Goal: Information Seeking & Learning: Understand process/instructions

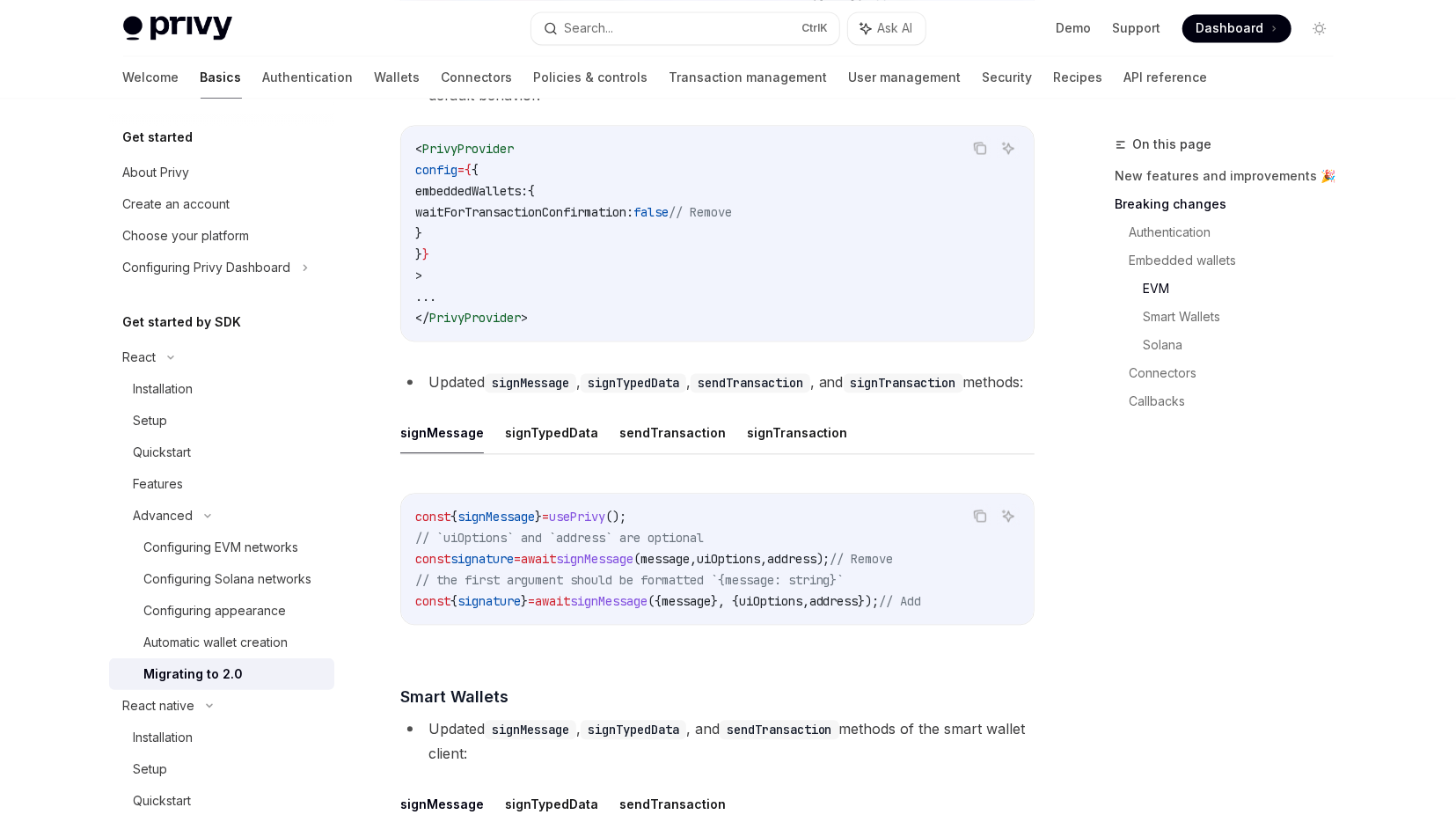
scroll to position [17, 0]
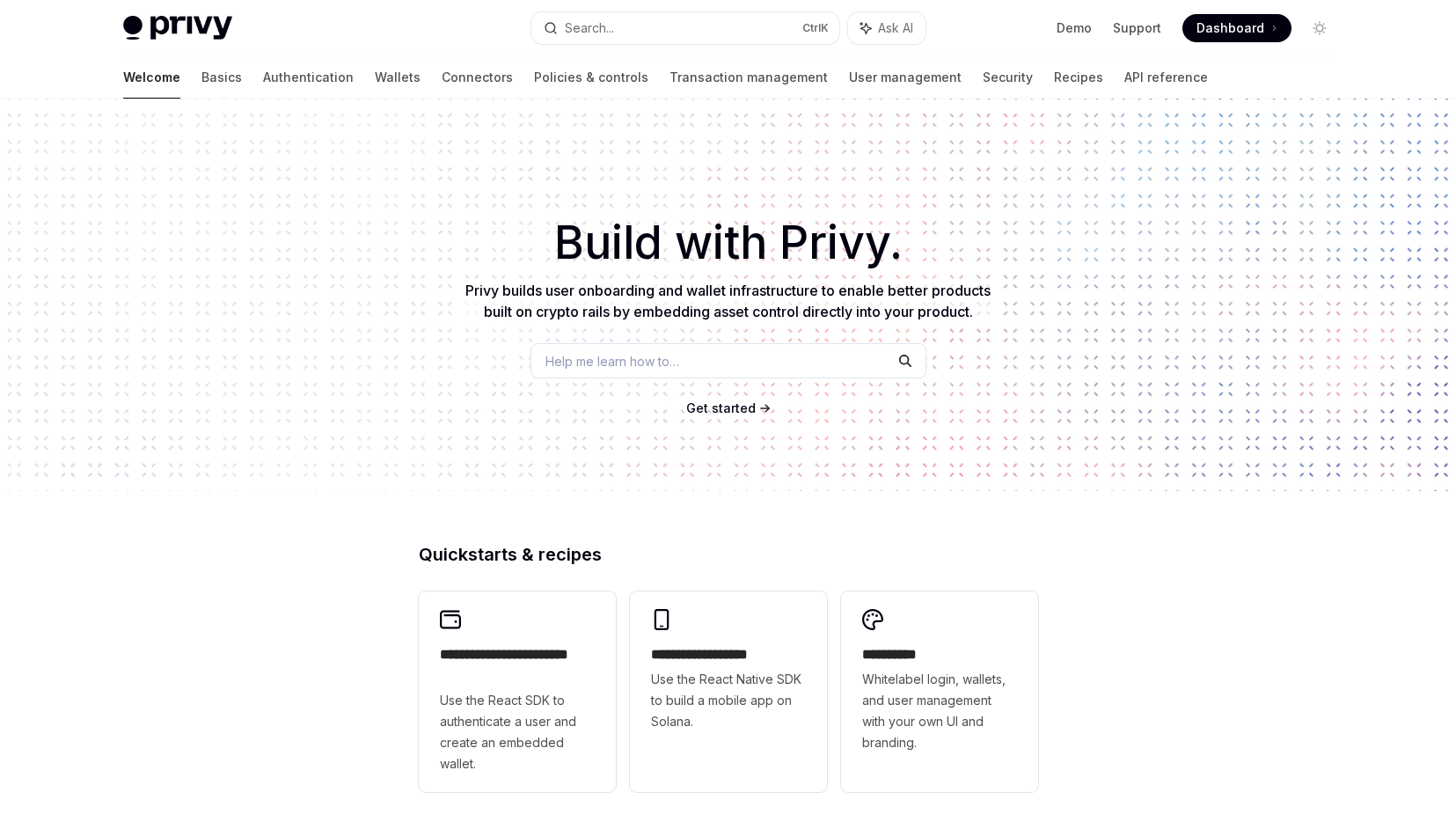
scroll to position [589, 0]
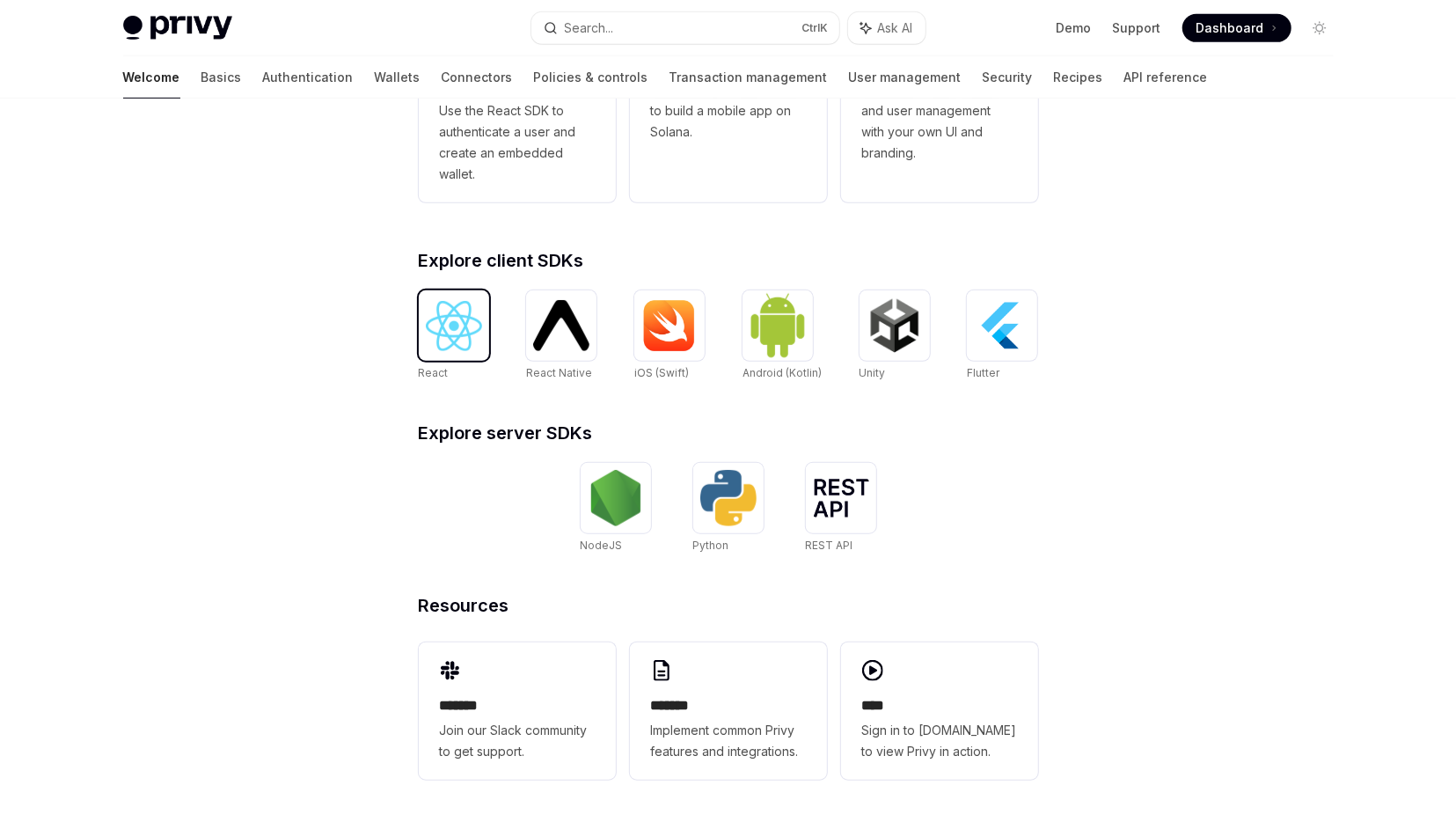
click at [452, 358] on div at bounding box center [453, 325] width 70 height 70
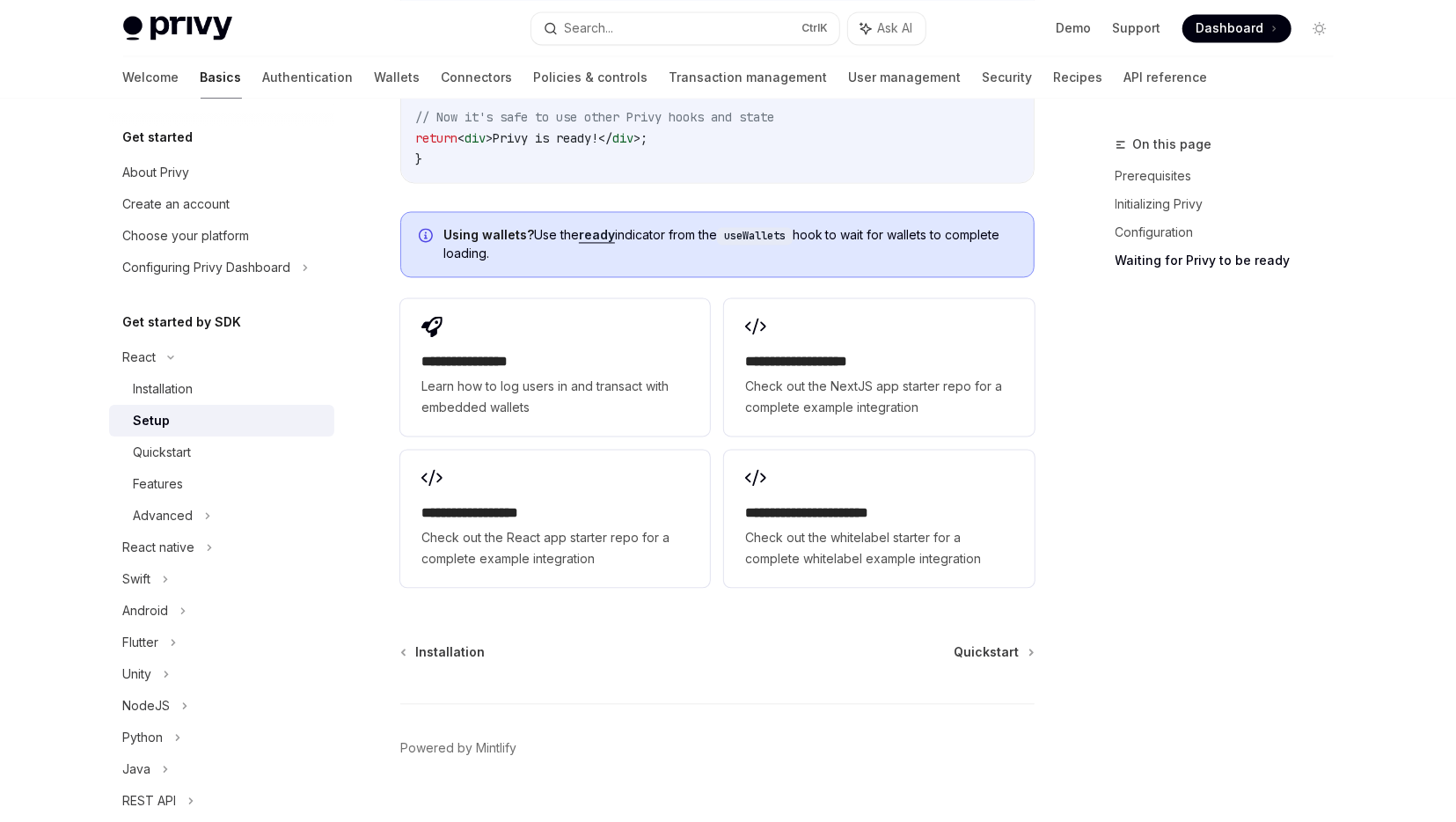
scroll to position [2201, 0]
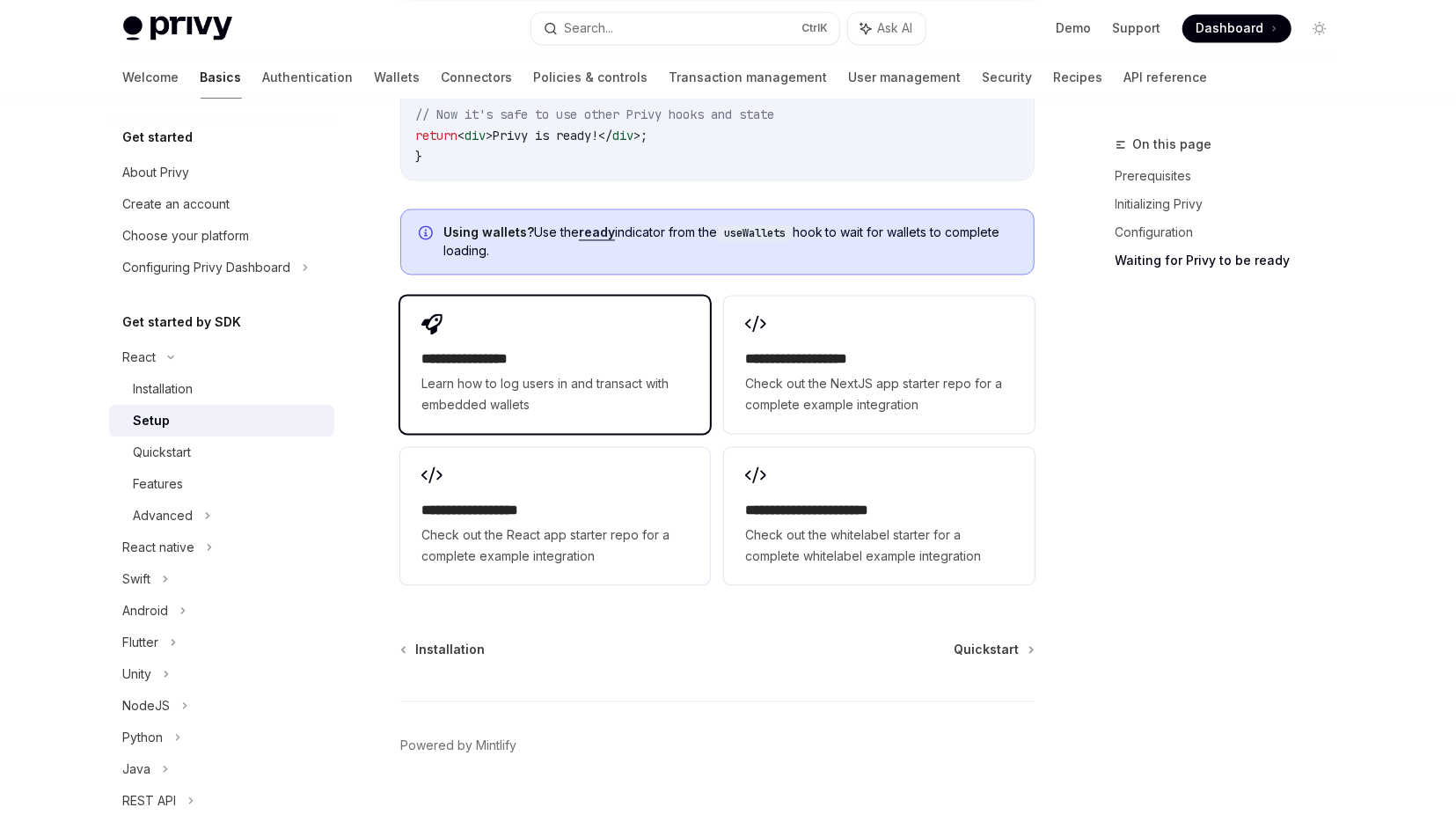
click at [587, 391] on div "**********" at bounding box center [555, 364] width 310 height 137
type textarea "*"
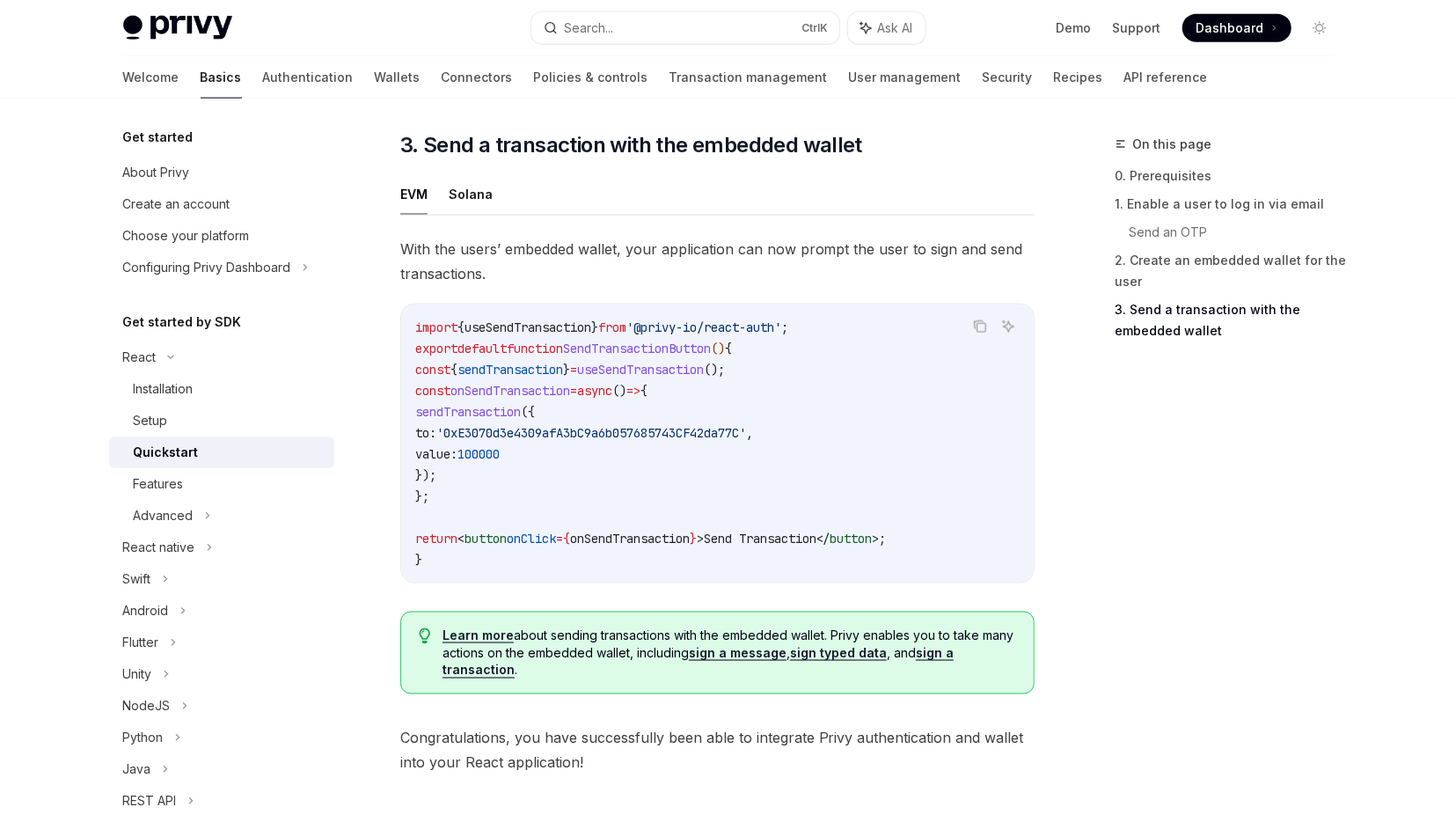
scroll to position [1725, 0]
